Goal: Information Seeking & Learning: Check status

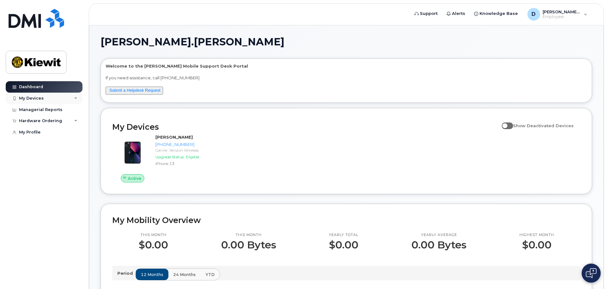
click at [75, 99] on icon at bounding box center [75, 98] width 3 height 3
click at [52, 109] on div "Managerial Reports" at bounding box center [40, 109] width 43 height 5
click at [76, 98] on icon at bounding box center [75, 98] width 3 height 3
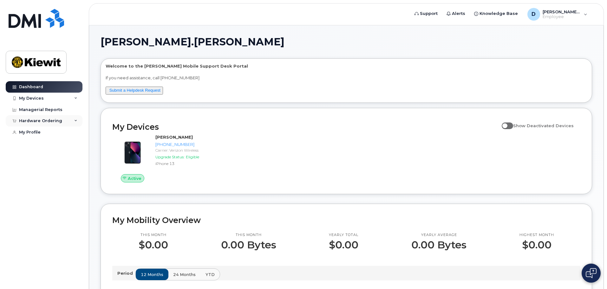
click at [75, 120] on icon at bounding box center [75, 120] width 3 height 3
click at [31, 131] on div "My Profile" at bounding box center [30, 132] width 22 height 5
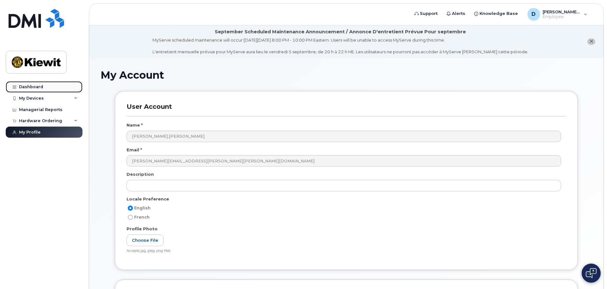
click at [29, 85] on div "Dashboard" at bounding box center [31, 86] width 24 height 5
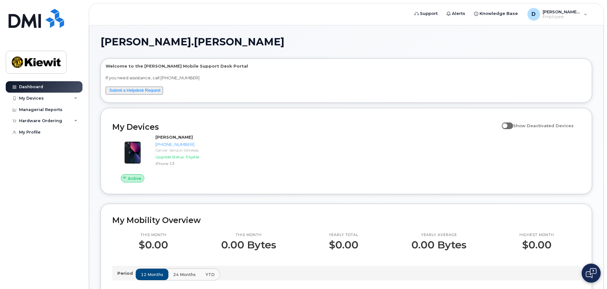
drag, startPoint x: 375, startPoint y: 36, endPoint x: 370, endPoint y: 36, distance: 5.1
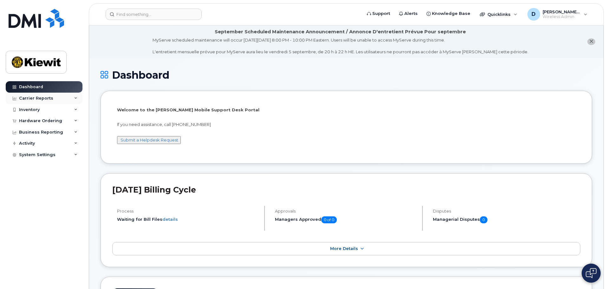
click at [47, 99] on div "Carrier Reports" at bounding box center [36, 98] width 34 height 5
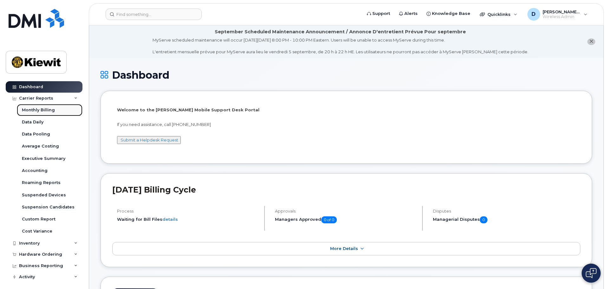
click at [47, 110] on div "Monthly Billing" at bounding box center [38, 110] width 33 height 6
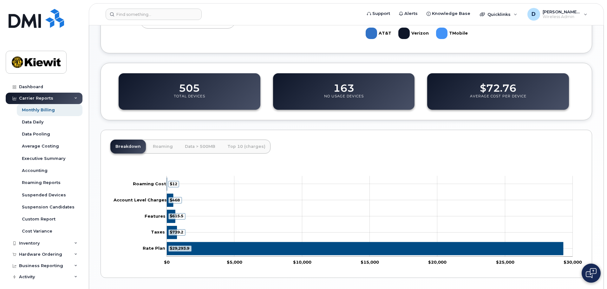
scroll to position [208, 0]
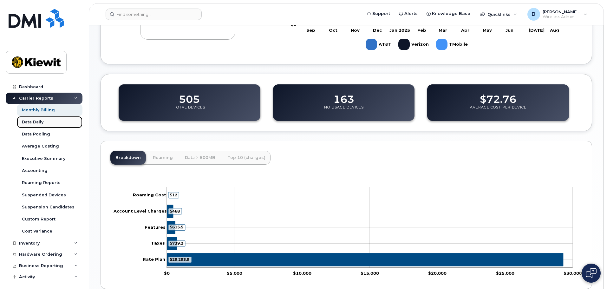
click at [41, 123] on div "Data Daily" at bounding box center [33, 122] width 22 height 6
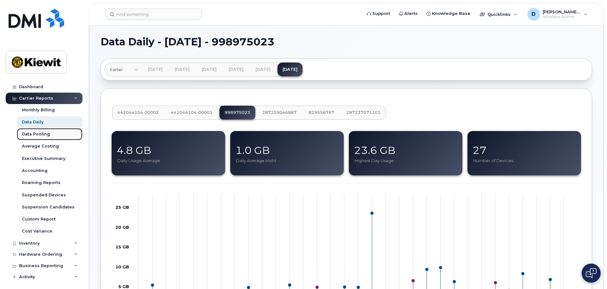
click at [41, 133] on div "Data Pooling" at bounding box center [36, 134] width 28 height 6
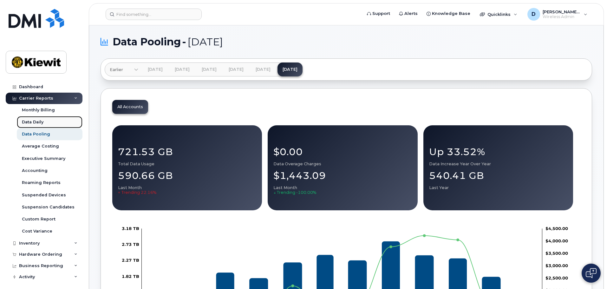
click at [36, 121] on div "Data Daily" at bounding box center [33, 122] width 22 height 6
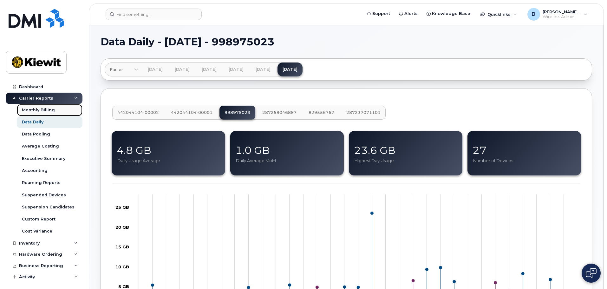
click at [40, 107] on div "Monthly Billing" at bounding box center [38, 110] width 33 height 6
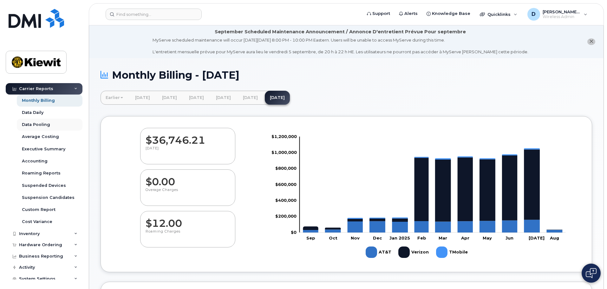
scroll to position [14, 0]
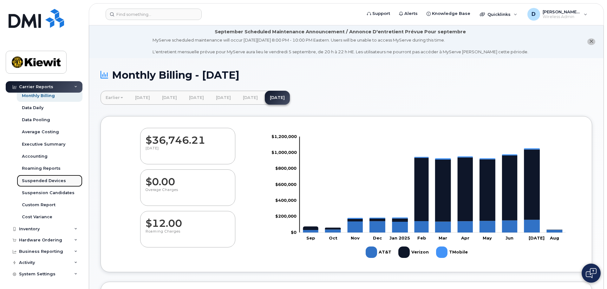
click at [40, 181] on div "Suspended Devices" at bounding box center [44, 181] width 44 height 6
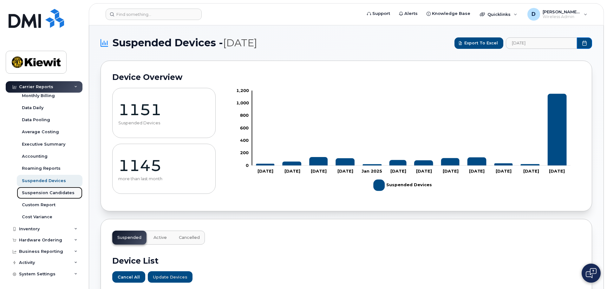
click at [49, 193] on div "Suspension Candidates" at bounding box center [48, 193] width 53 height 6
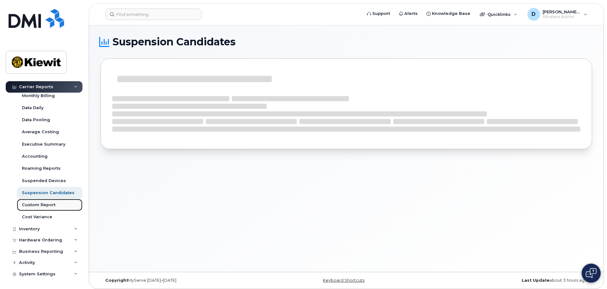
click at [44, 205] on div "Custom Report" at bounding box center [39, 205] width 34 height 6
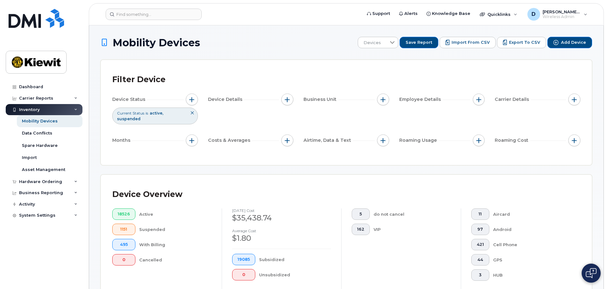
click at [77, 108] on div "Inventory" at bounding box center [44, 109] width 77 height 11
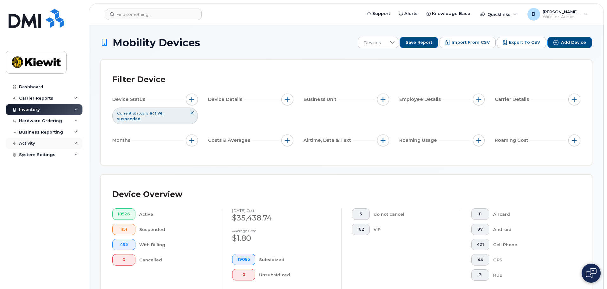
click at [76, 144] on icon at bounding box center [75, 143] width 3 height 3
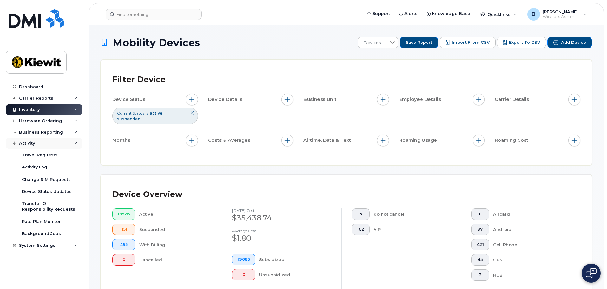
click at [76, 144] on icon at bounding box center [75, 143] width 3 height 3
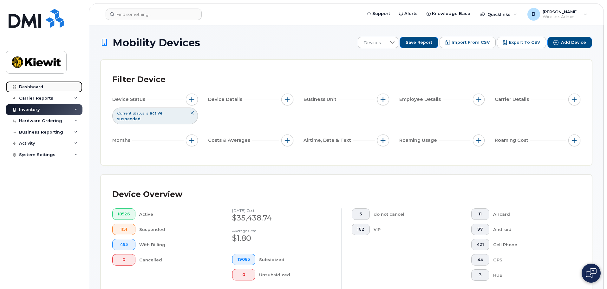
click at [33, 85] on div "Dashboard" at bounding box center [31, 86] width 24 height 5
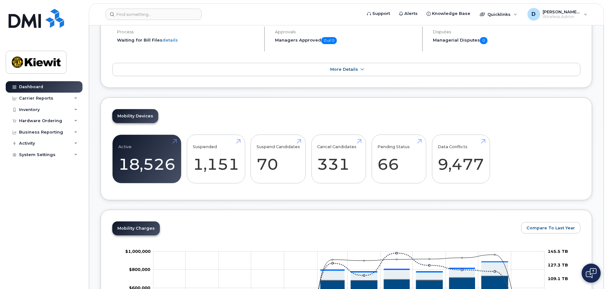
scroll to position [190, 0]
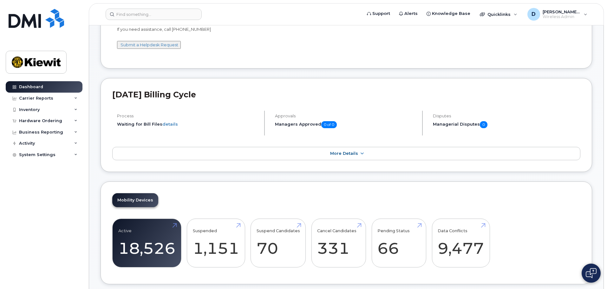
scroll to position [0, 0]
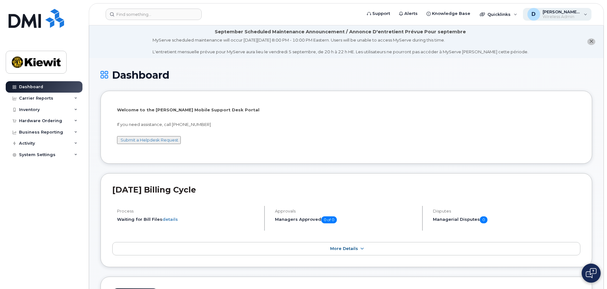
click at [585, 15] on div "D [PERSON_NAME].[PERSON_NAME] Wireless Admin" at bounding box center [557, 14] width 69 height 13
